Goal: Navigation & Orientation: Find specific page/section

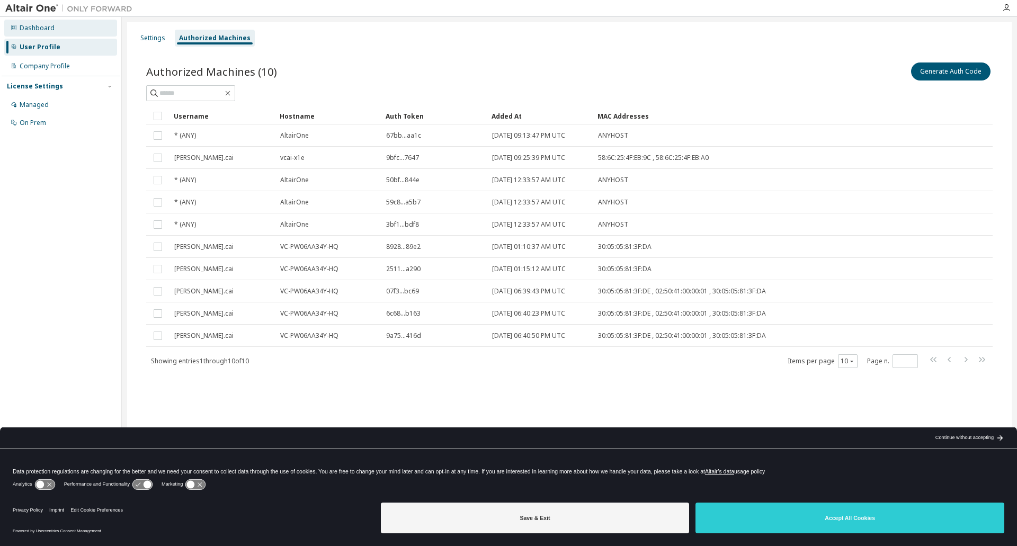
click at [40, 31] on div "Dashboard" at bounding box center [37, 28] width 35 height 8
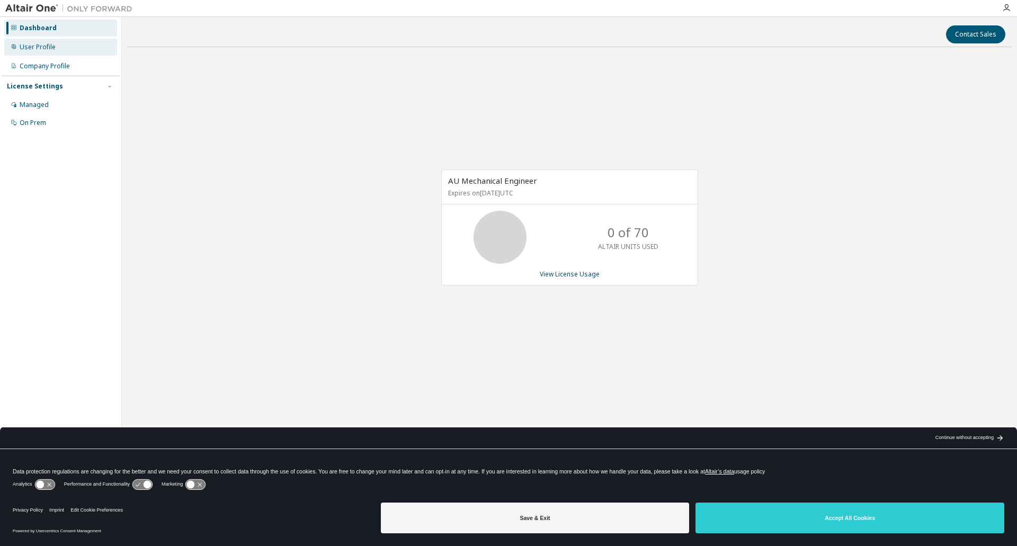
click at [77, 47] on div "User Profile" at bounding box center [60, 47] width 113 height 17
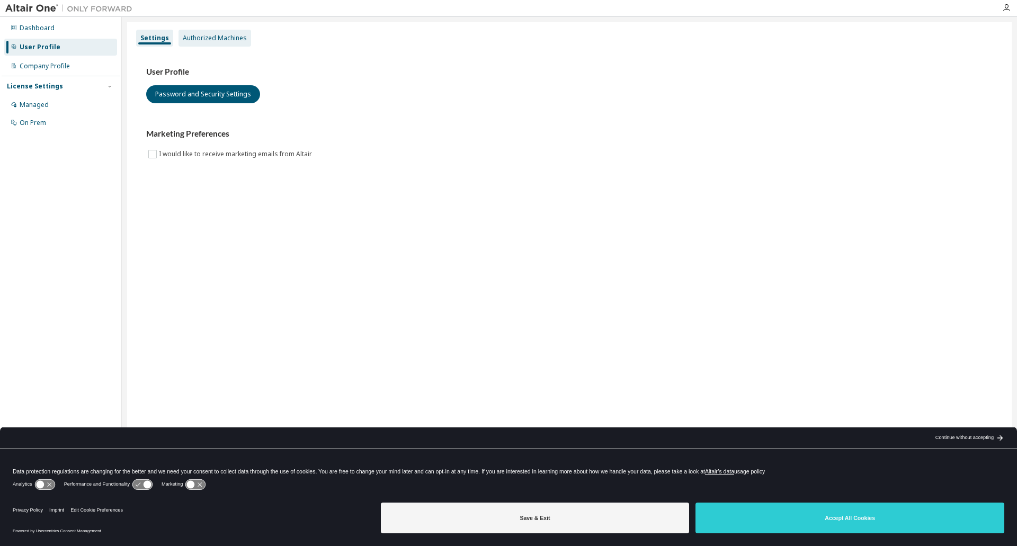
click at [224, 35] on div "Authorized Machines" at bounding box center [215, 38] width 64 height 8
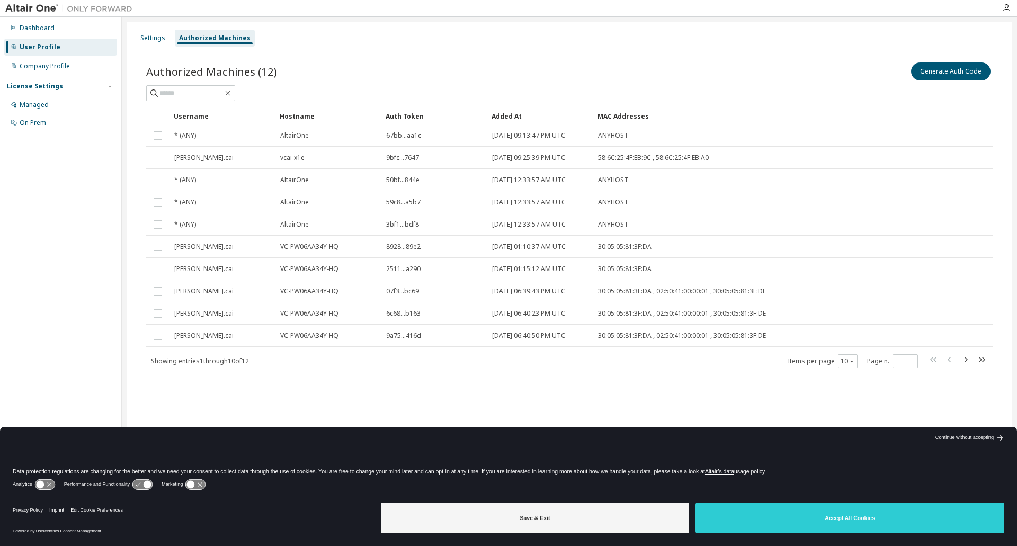
click at [637, 12] on div at bounding box center [567, 8] width 858 height 16
click at [37, 32] on div "Dashboard" at bounding box center [37, 28] width 35 height 8
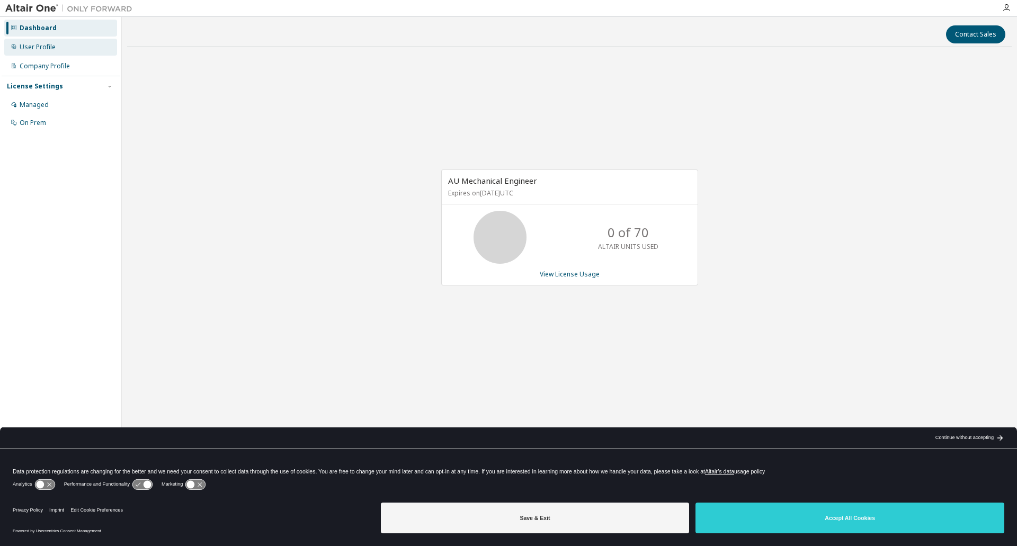
click at [44, 41] on div "User Profile" at bounding box center [60, 47] width 113 height 17
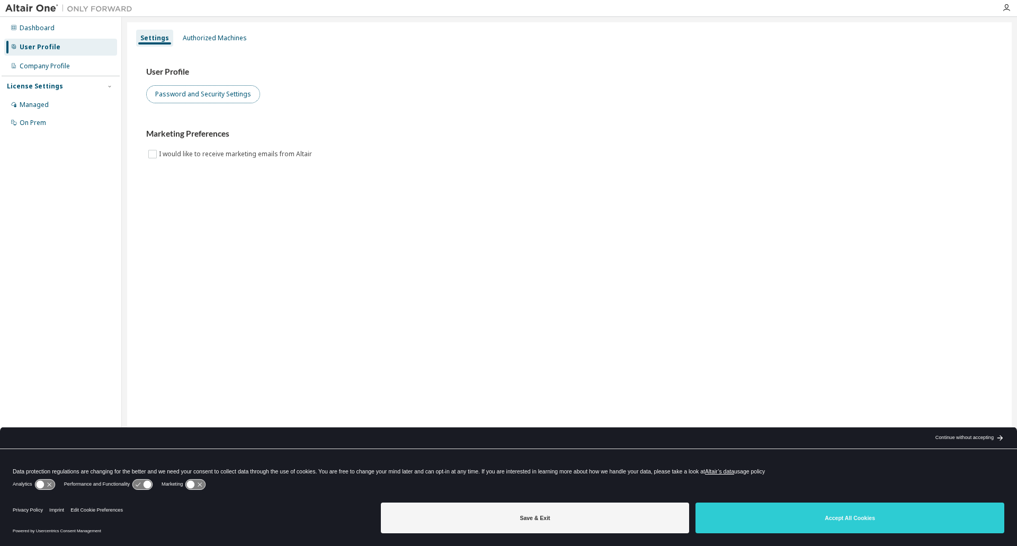
click at [200, 99] on button "Password and Security Settings" at bounding box center [203, 94] width 114 height 18
click at [44, 28] on div "Dashboard" at bounding box center [37, 28] width 35 height 8
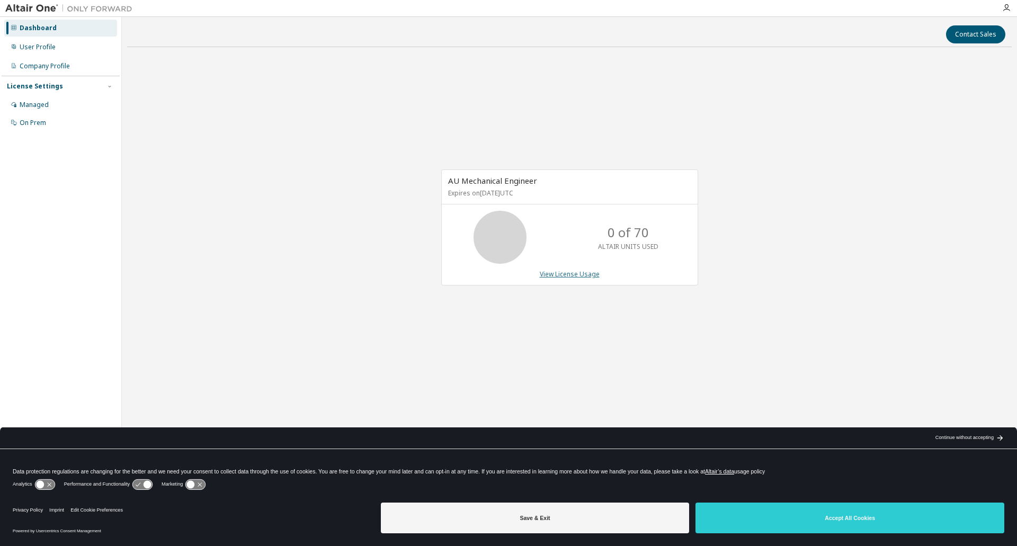
click at [558, 271] on link "View License Usage" at bounding box center [570, 274] width 60 height 9
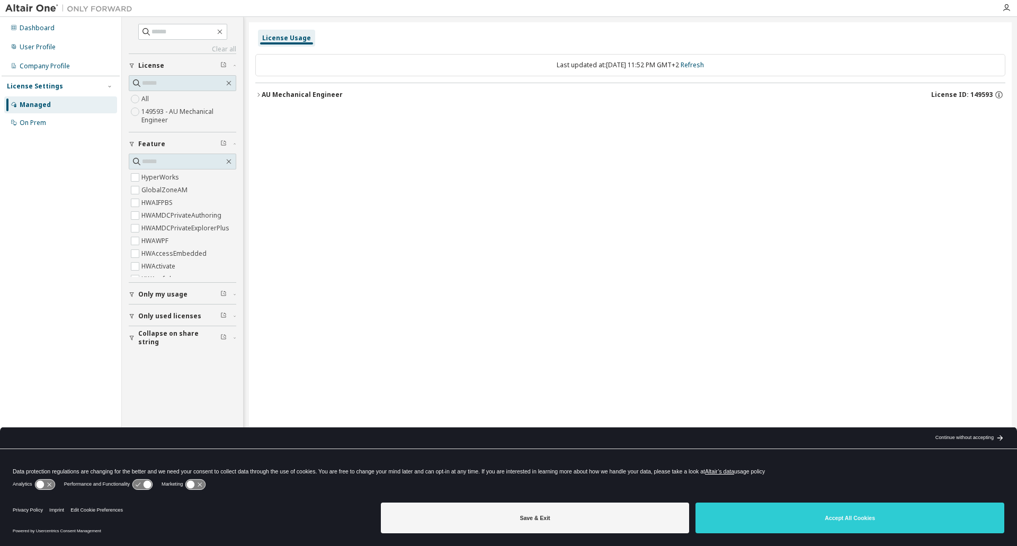
click at [269, 95] on div "AU Mechanical Engineer" at bounding box center [302, 95] width 81 height 8
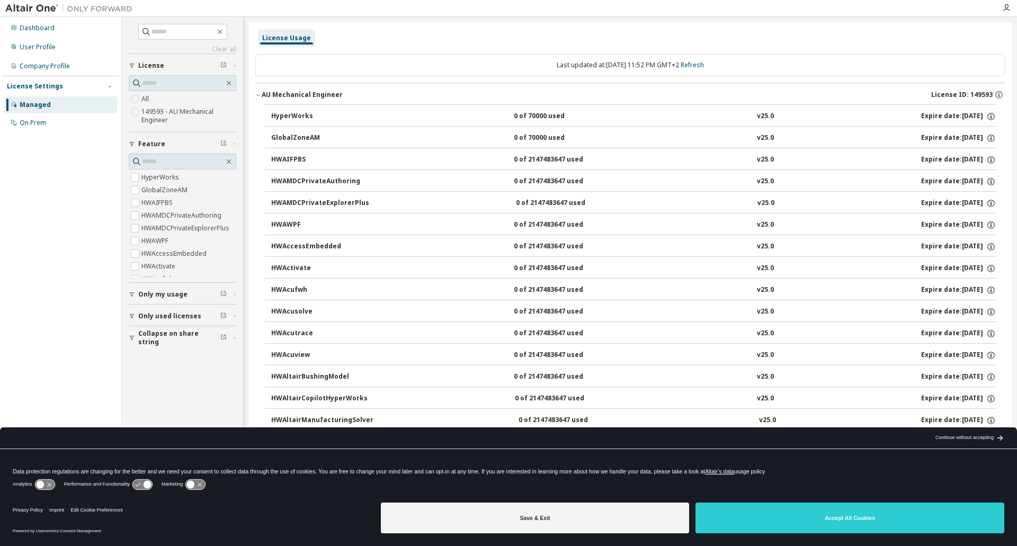
click at [297, 97] on div "AU Mechanical Engineer" at bounding box center [302, 95] width 81 height 8
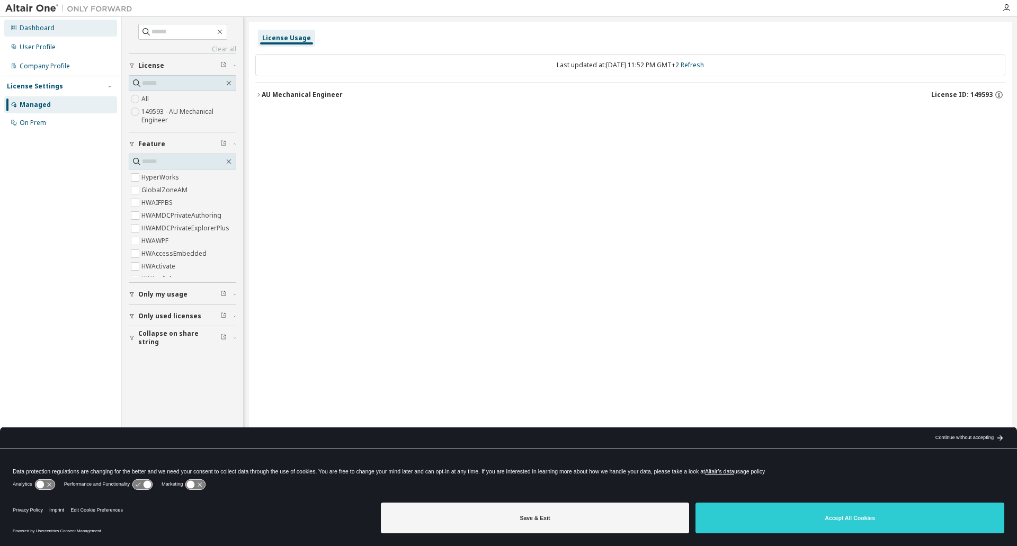
click at [41, 28] on div "Dashboard" at bounding box center [37, 28] width 35 height 8
